Goal: Information Seeking & Learning: Learn about a topic

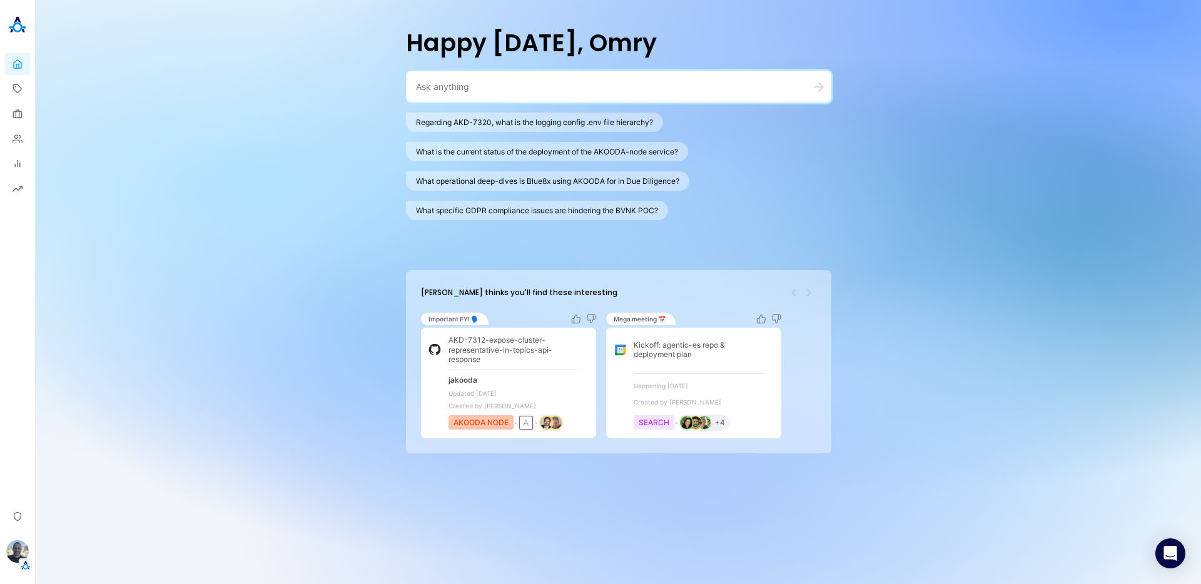
click at [534, 86] on textarea at bounding box center [603, 87] width 375 height 12
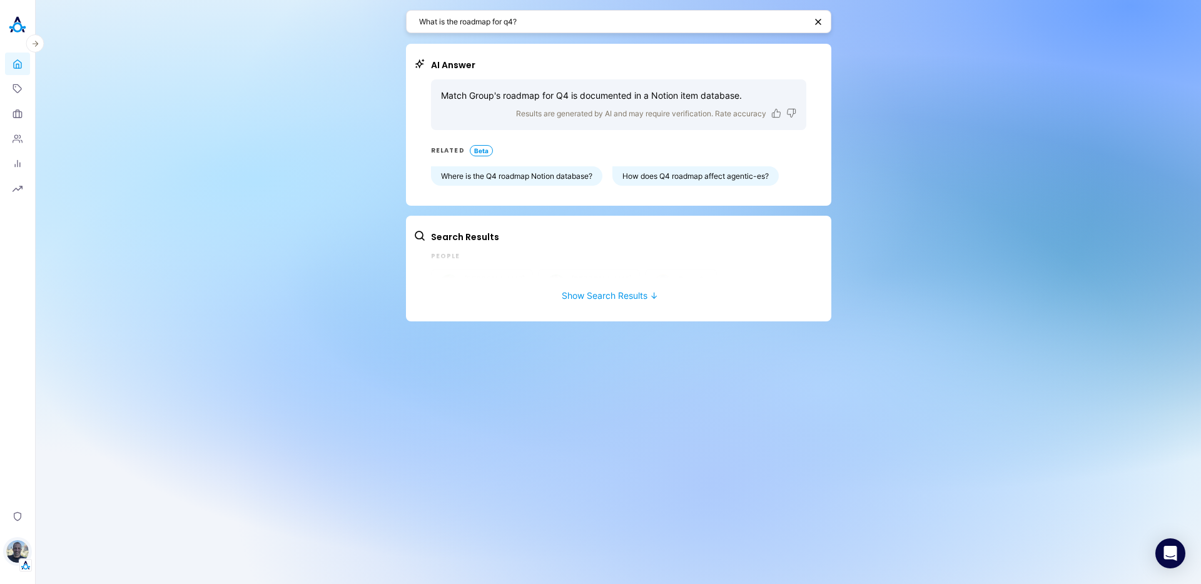
click at [26, 552] on img "button" at bounding box center [17, 551] width 23 height 23
drag, startPoint x: 443, startPoint y: 91, endPoint x: 506, endPoint y: 94, distance: 63.2
click at [506, 94] on p "Match Group's roadmap for Q4 is documented in a Notion item database." at bounding box center [618, 95] width 355 height 13
click at [445, 24] on textarea "What is the roadmap for q4?" at bounding box center [612, 22] width 386 height 12
click at [475, 21] on textarea "What is the roadmap for q4?" at bounding box center [612, 22] width 386 height 12
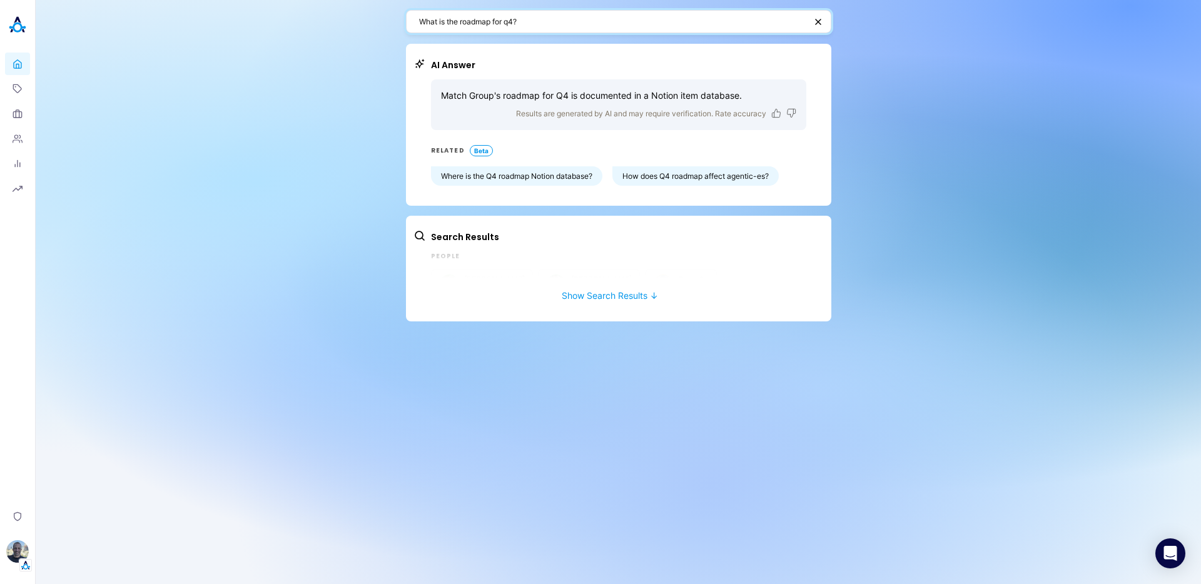
click at [475, 21] on textarea "What is the roadmap for q4?" at bounding box center [612, 22] width 386 height 12
click at [327, 241] on div "What is the roadmap for q4? AI Answer Match Group's roadmap for Q4 is documente…" at bounding box center [618, 292] width 1165 height 584
click at [624, 291] on button "Show Search Results ↓" at bounding box center [609, 289] width 393 height 23
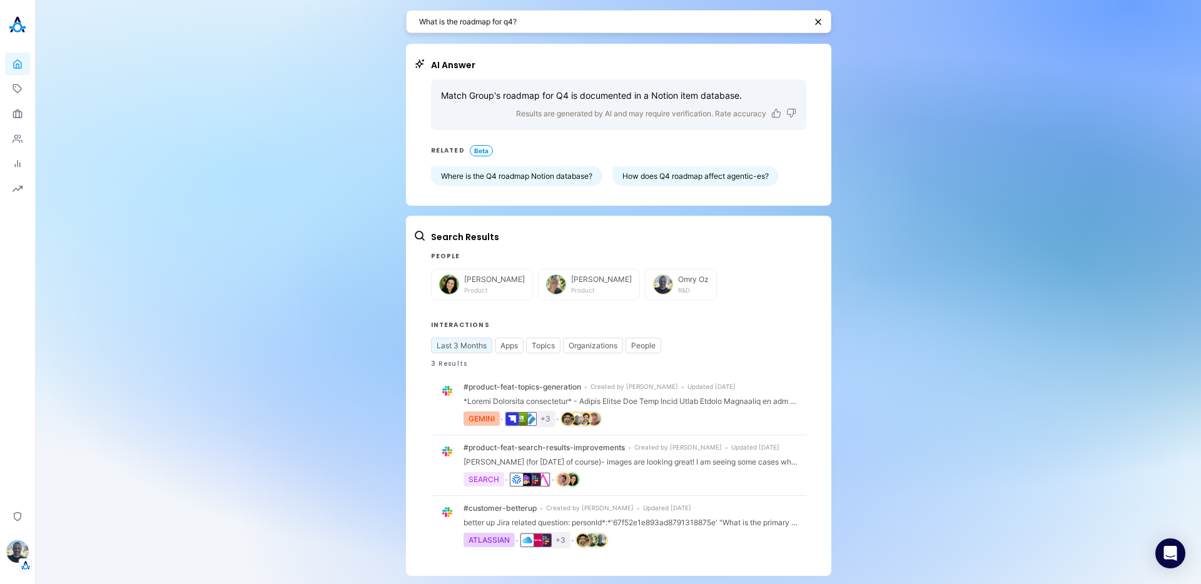
scroll to position [2, 0]
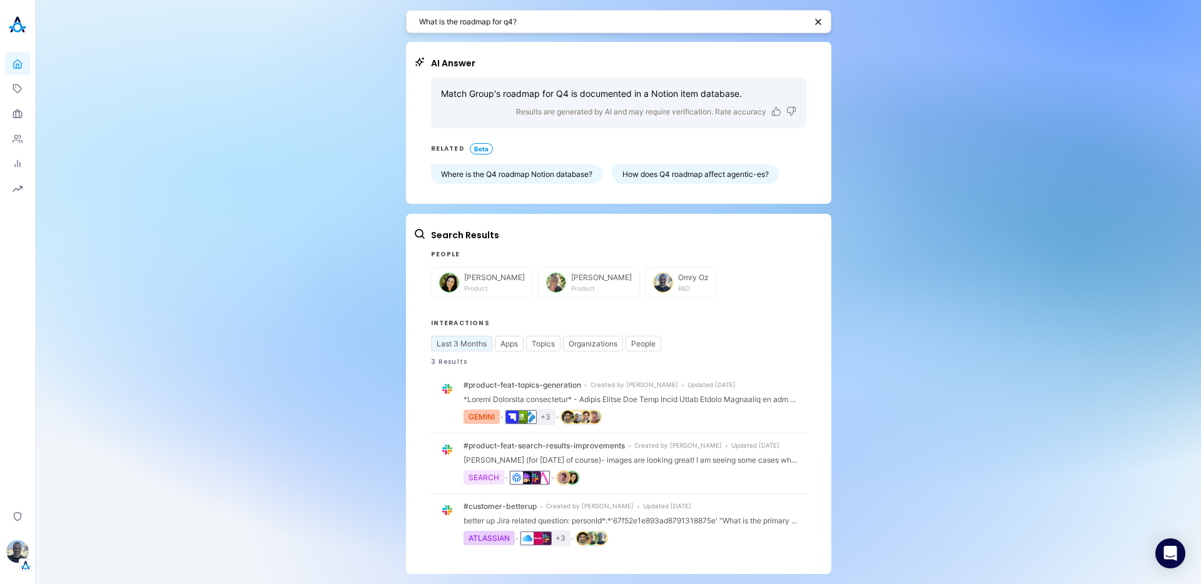
click at [508, 23] on textarea "What is the roadmap for q4?" at bounding box center [612, 22] width 386 height 12
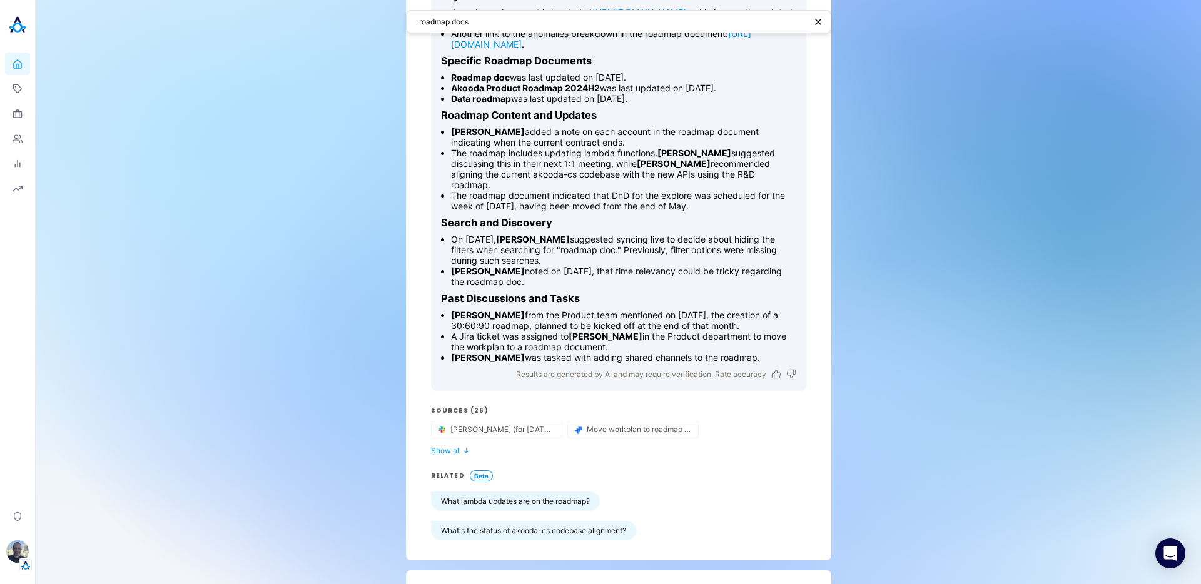
scroll to position [118, 0]
click at [451, 455] on button "Show all ↓" at bounding box center [618, 449] width 375 height 9
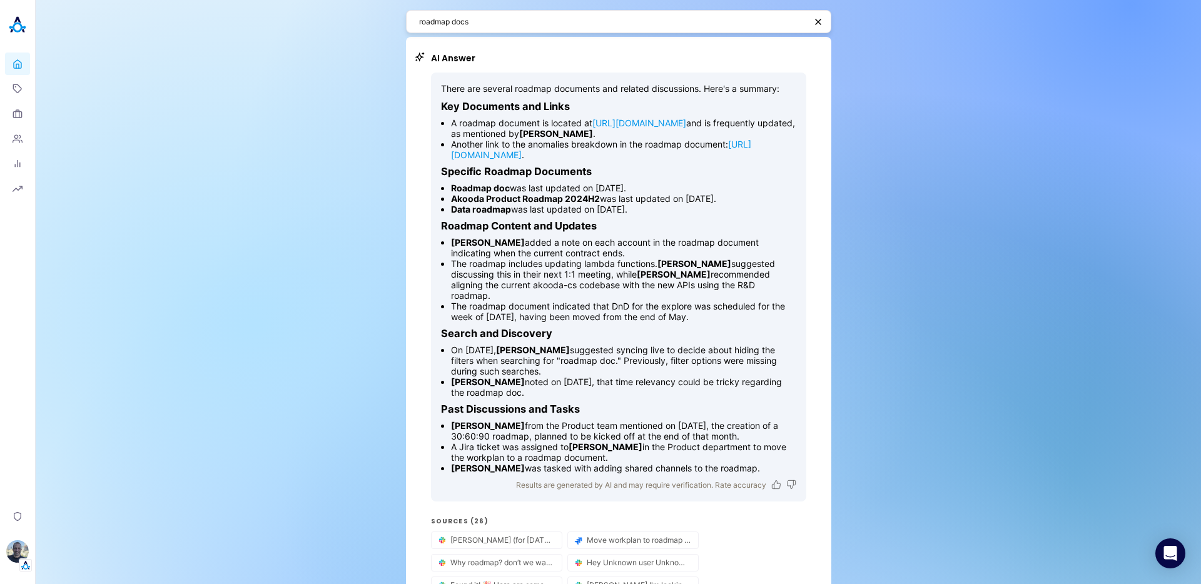
scroll to position [0, 0]
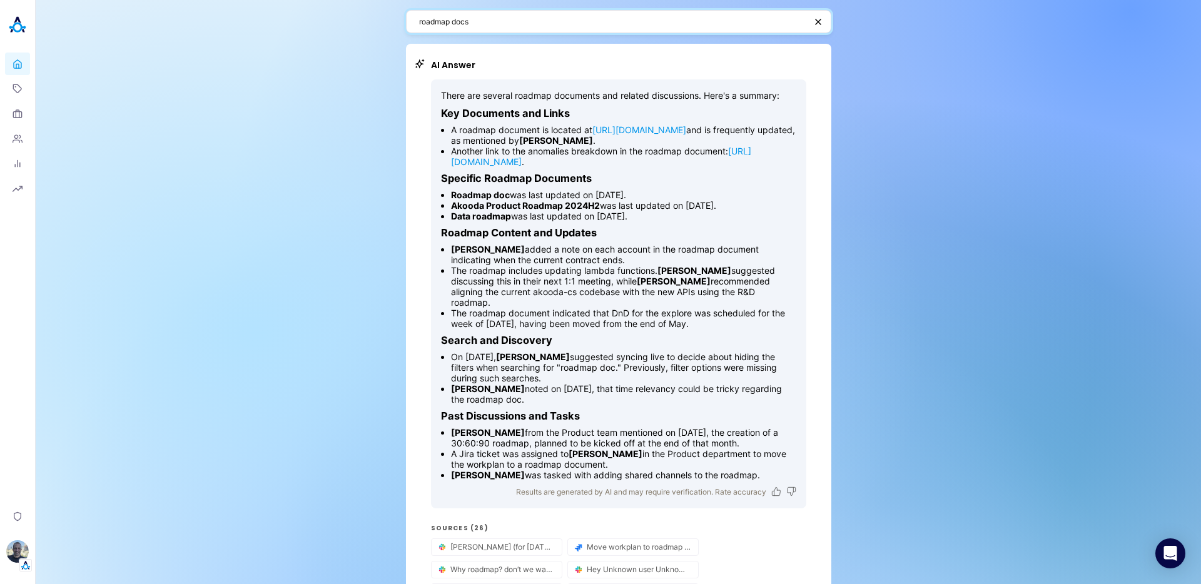
click at [468, 18] on textarea "roadmap docs" at bounding box center [612, 22] width 386 height 12
click at [468, 17] on textarea "roadmap docs" at bounding box center [612, 22] width 386 height 12
type textarea "e"
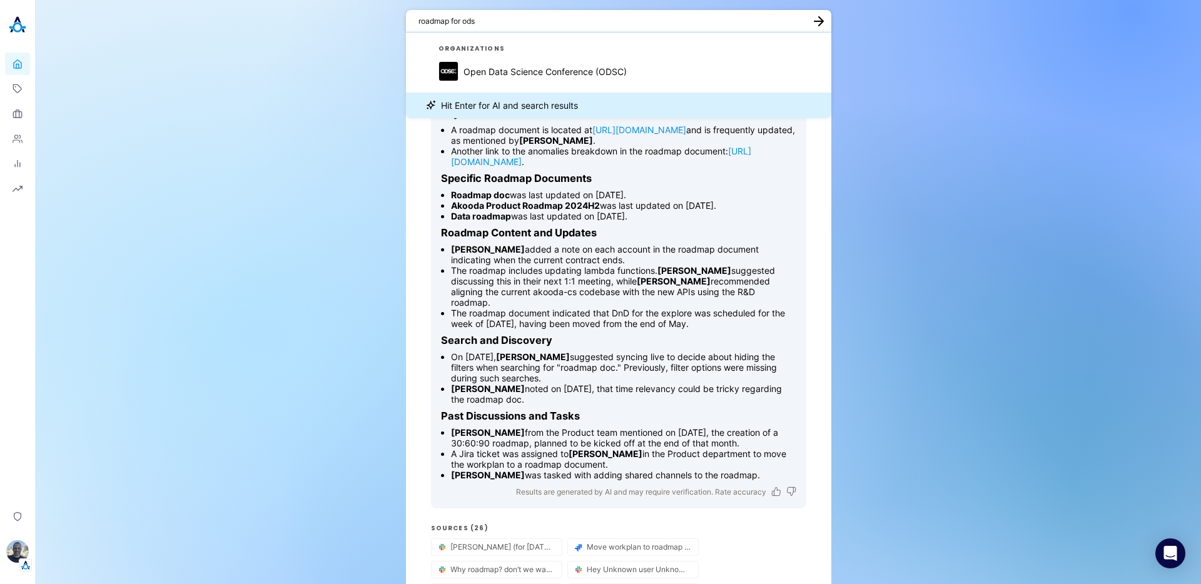
type textarea "roadmap for ods"
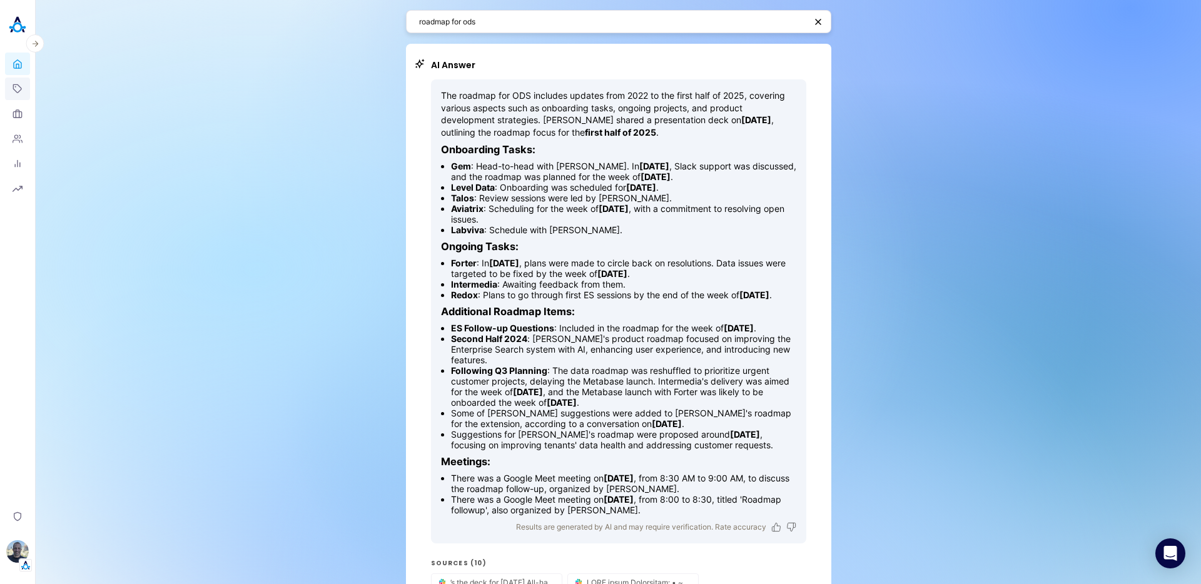
click at [16, 86] on icon at bounding box center [18, 89] width 10 height 10
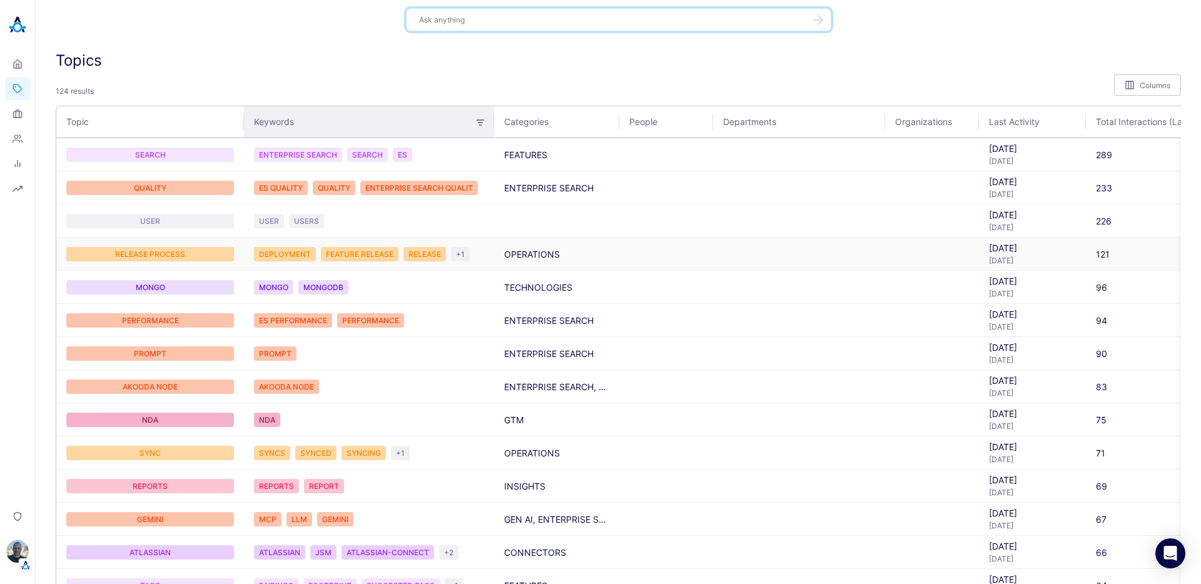
scroll to position [3, 0]
click at [170, 252] on div "RELEASE PROCESS" at bounding box center [150, 253] width 168 height 14
